Goal: Navigation & Orientation: Go to known website

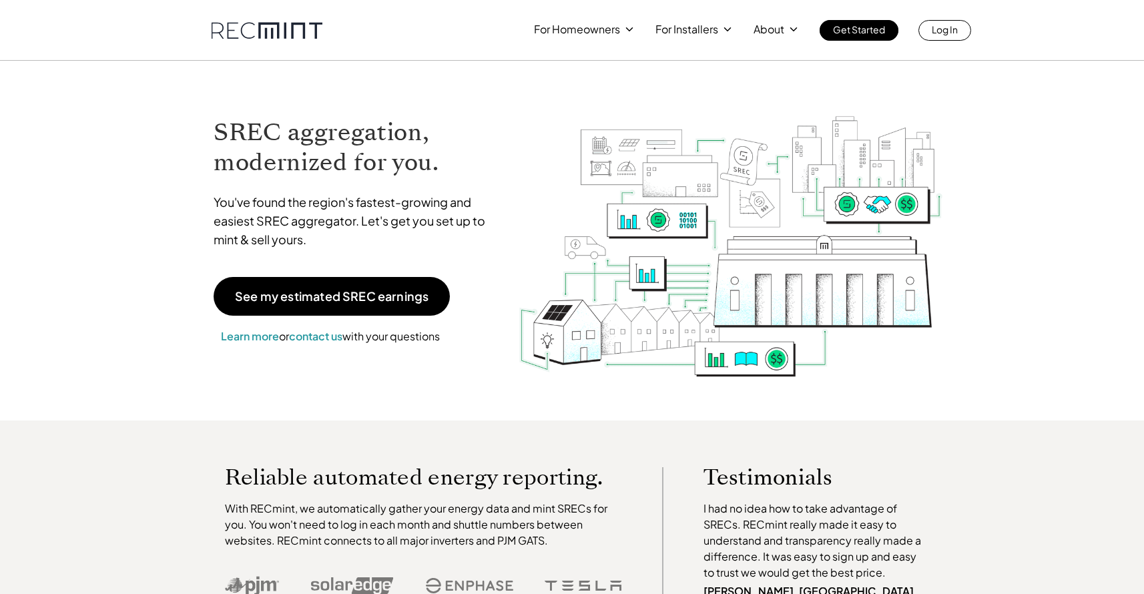
click at [729, 29] on polyline at bounding box center [727, 29] width 6 height 3
click at [938, 31] on p "Log In" at bounding box center [945, 29] width 26 height 19
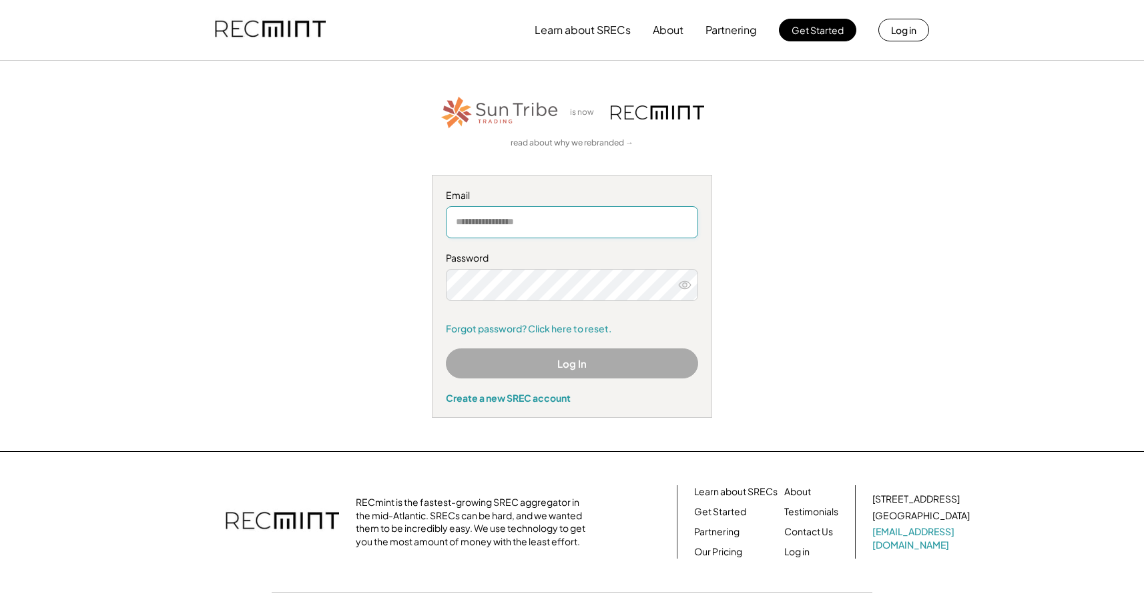
click at [508, 222] on input "email" at bounding box center [572, 222] width 252 height 32
